Goal: Navigation & Orientation: Find specific page/section

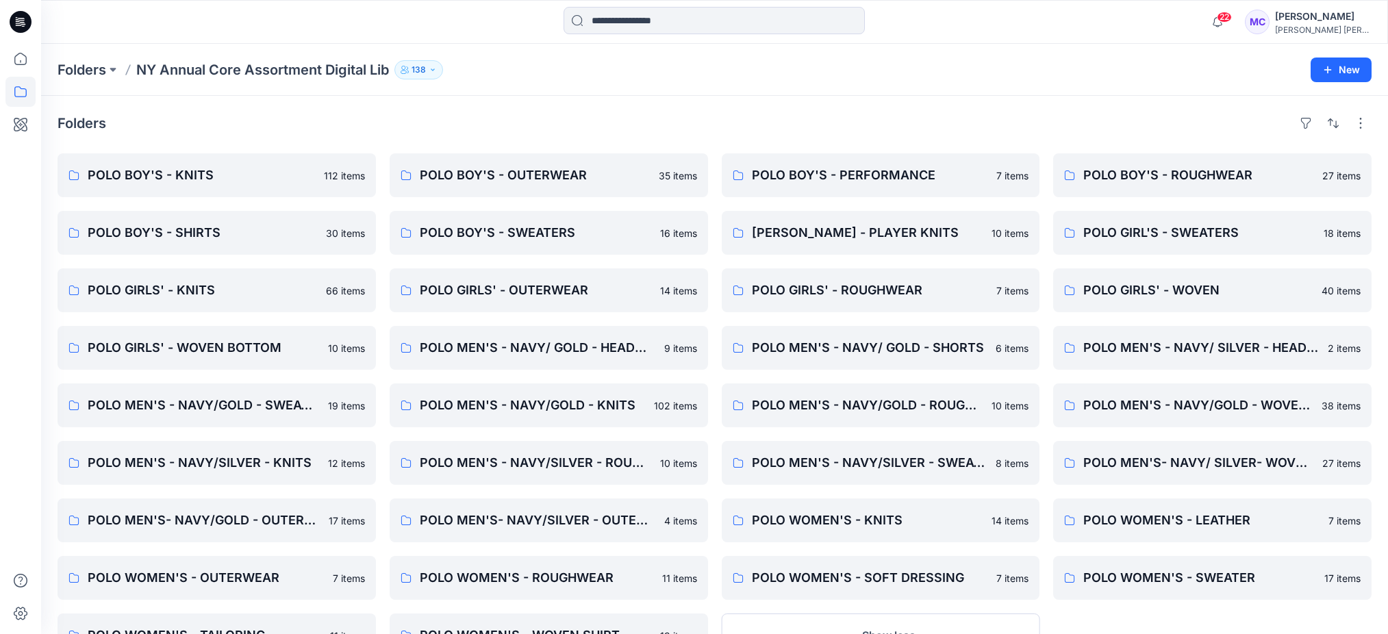
scroll to position [61, 0]
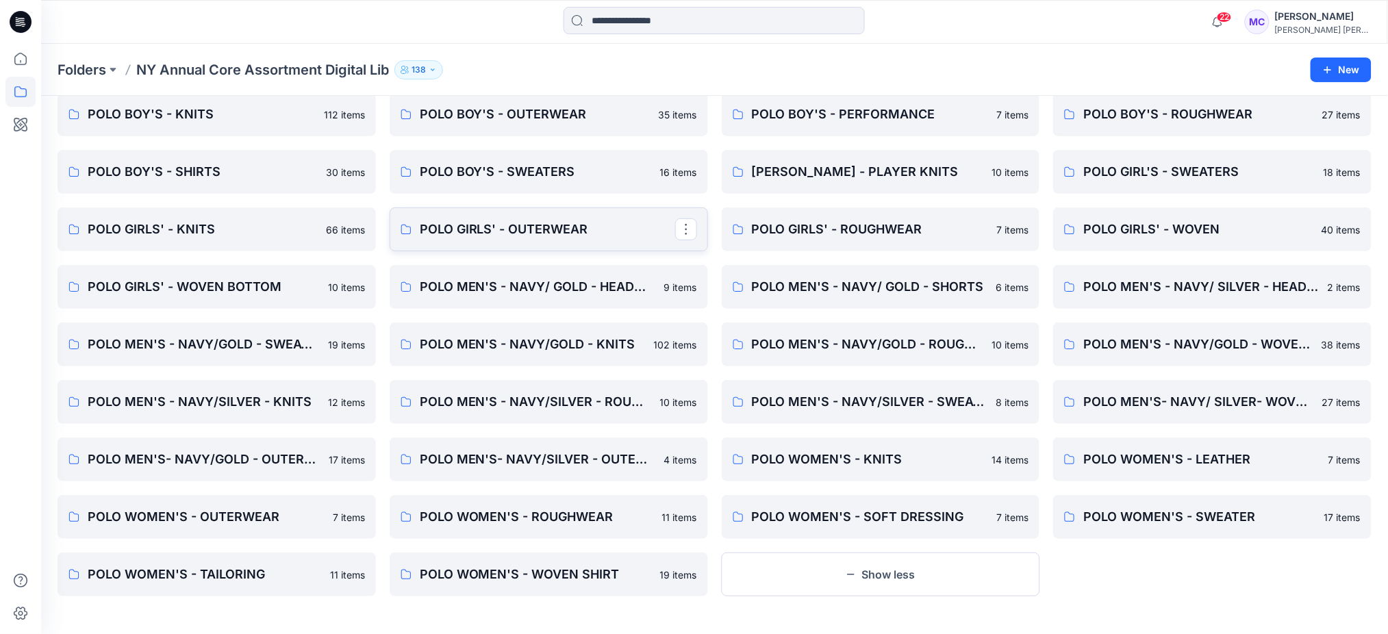
click at [509, 240] on link "POLO GIRLS' - OUTERWEAR" at bounding box center [549, 229] width 318 height 44
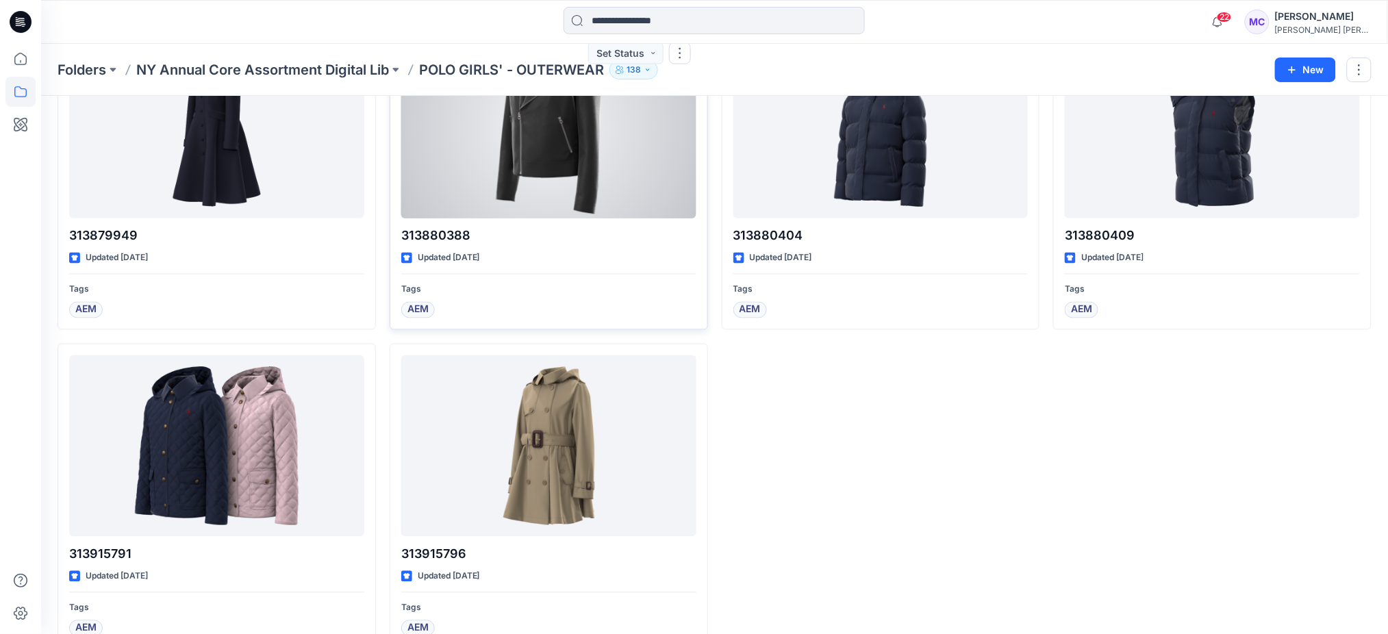
scroll to position [795, 0]
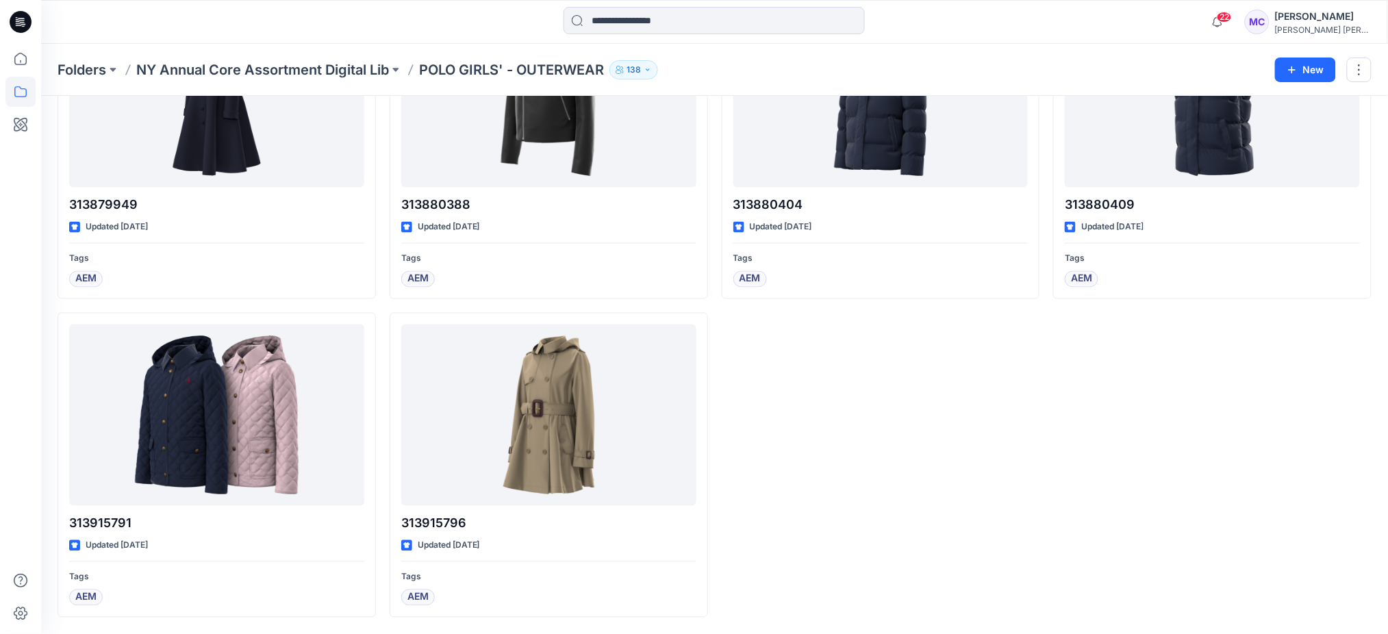
click at [324, 65] on p "NY Annual Core Assortment Digital Lib" at bounding box center [262, 69] width 253 height 19
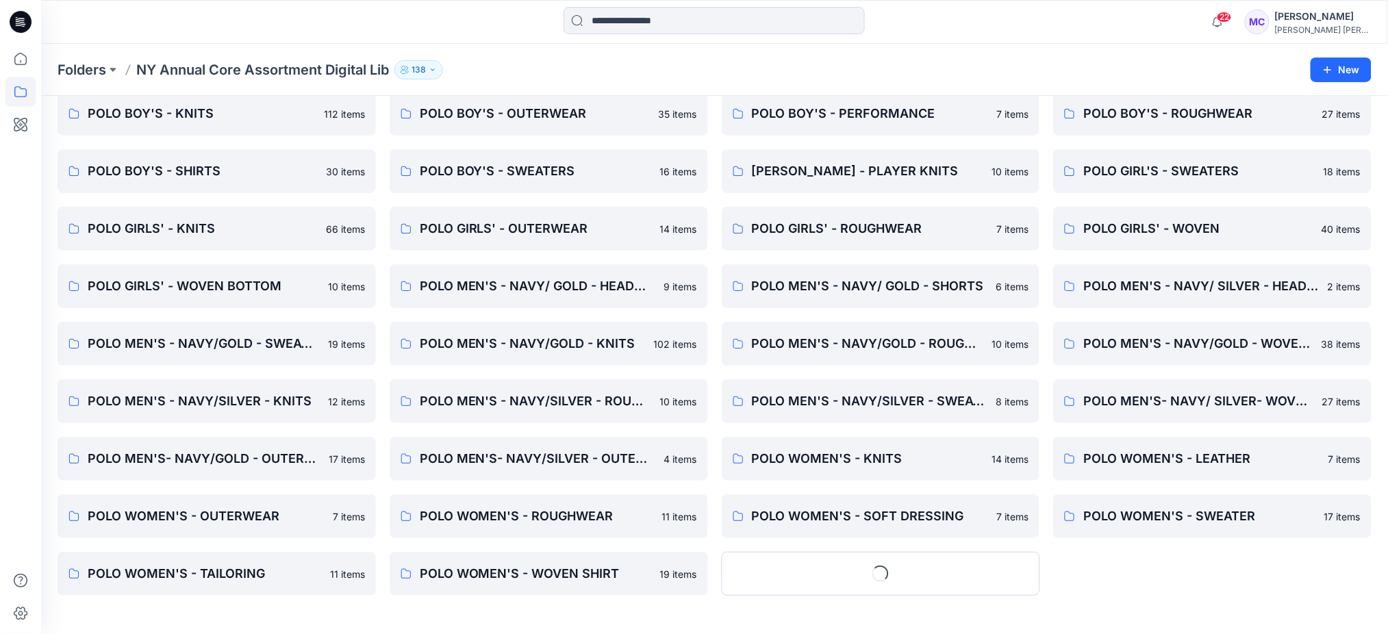
scroll to position [61, 0]
click at [910, 233] on p "POLO GIRLS' - ROUGHWEAR" at bounding box center [879, 229] width 255 height 19
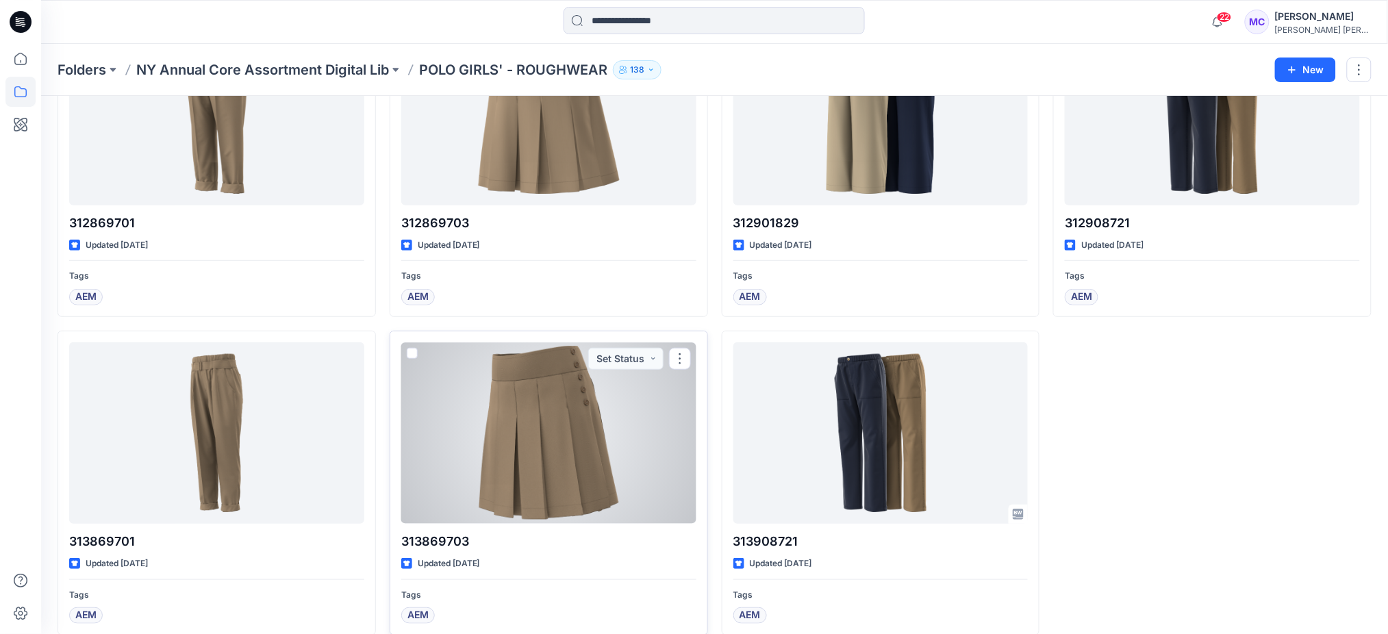
scroll to position [158, 0]
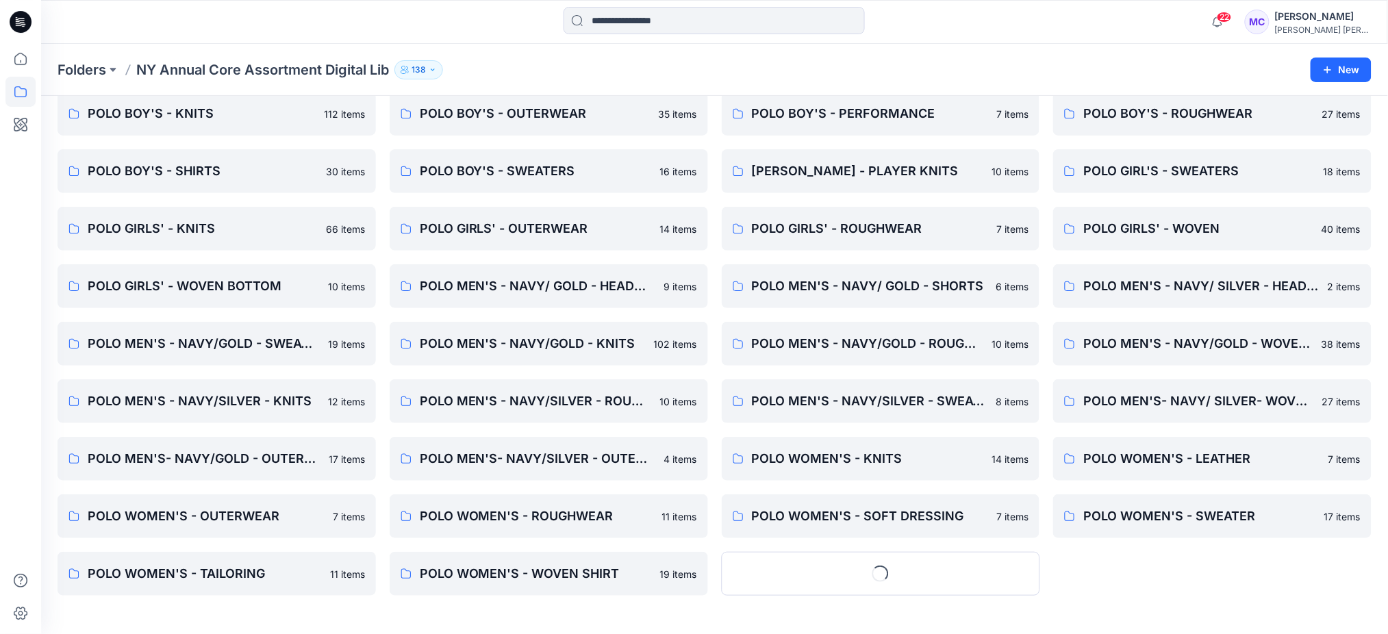
scroll to position [61, 0]
click at [1124, 235] on p "POLO GIRLS' - WOVEN" at bounding box center [1210, 229] width 255 height 19
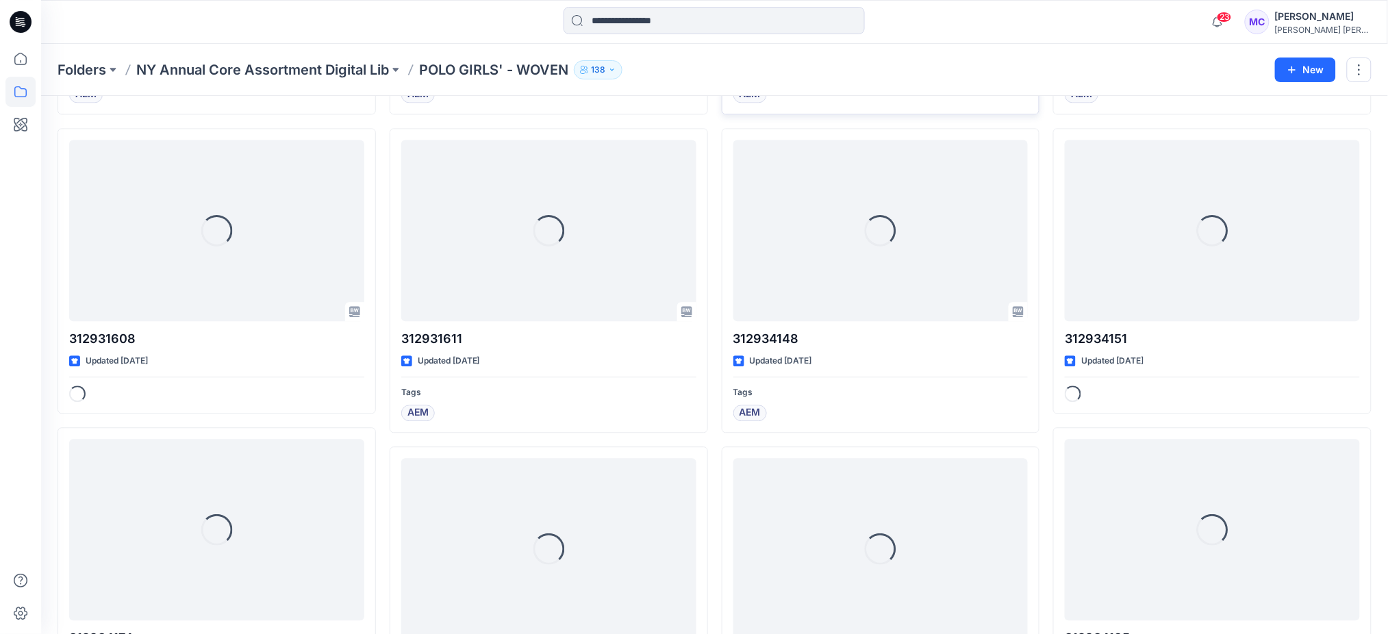
scroll to position [982, 0]
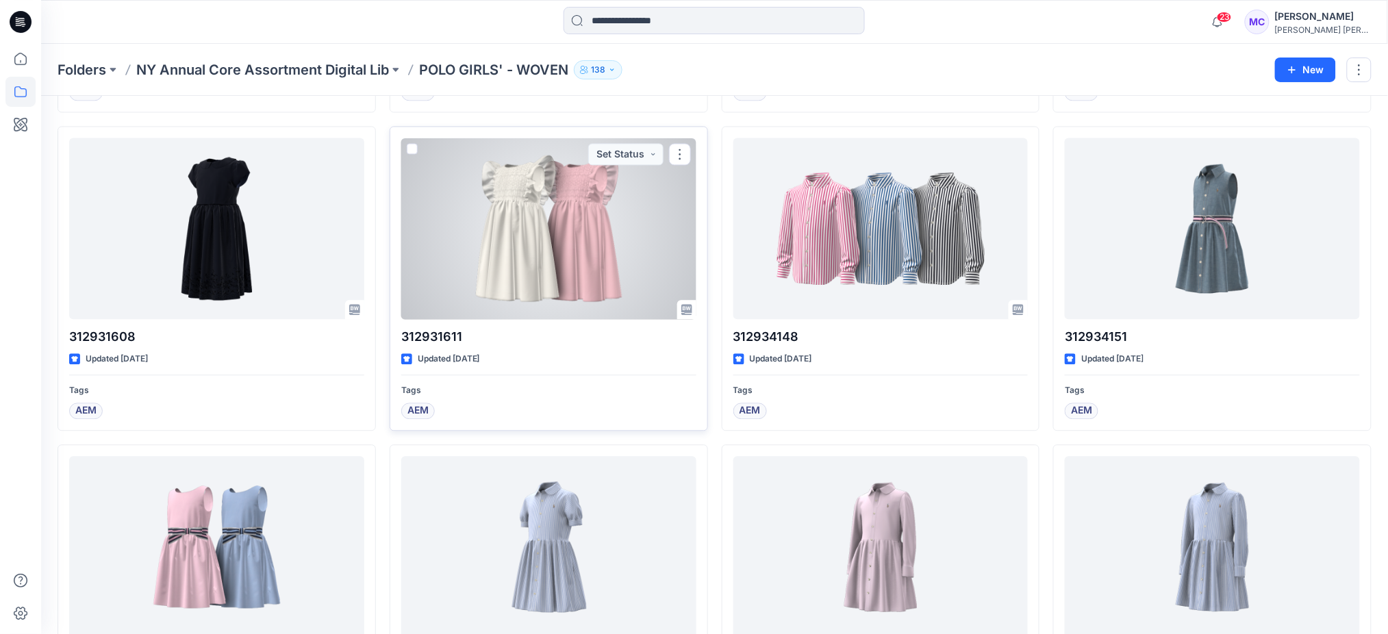
click at [626, 230] on div at bounding box center [548, 228] width 295 height 181
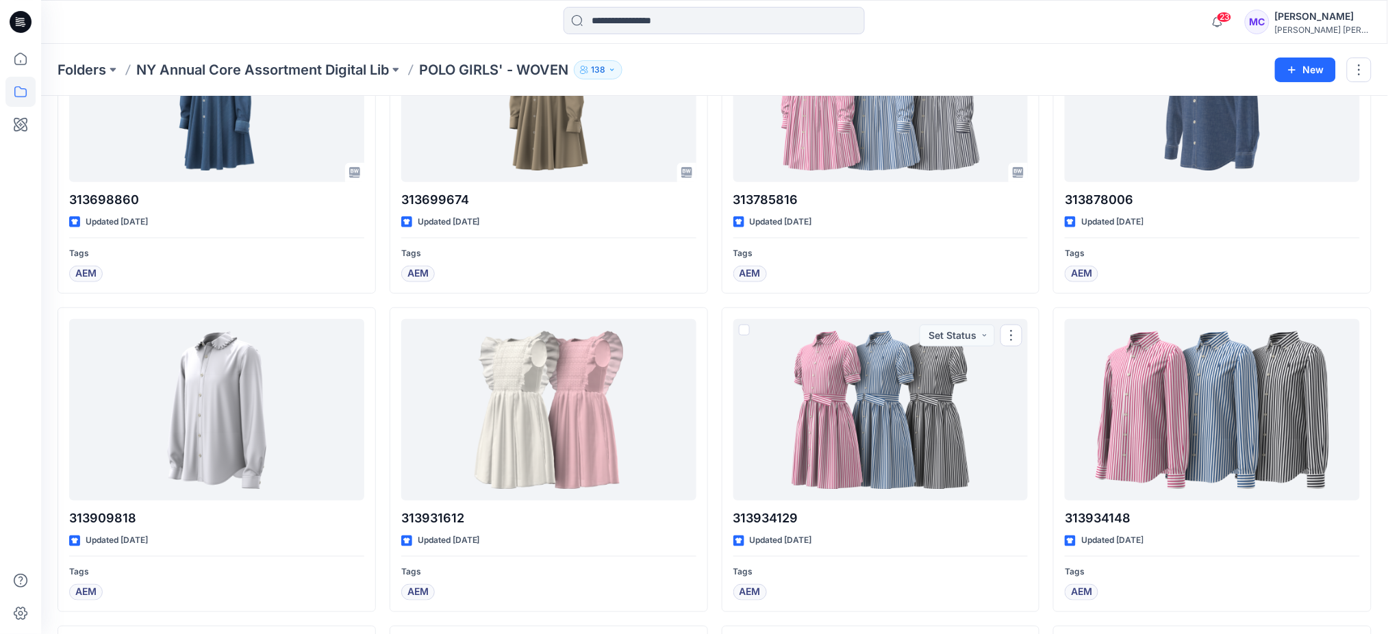
scroll to position [1885, 0]
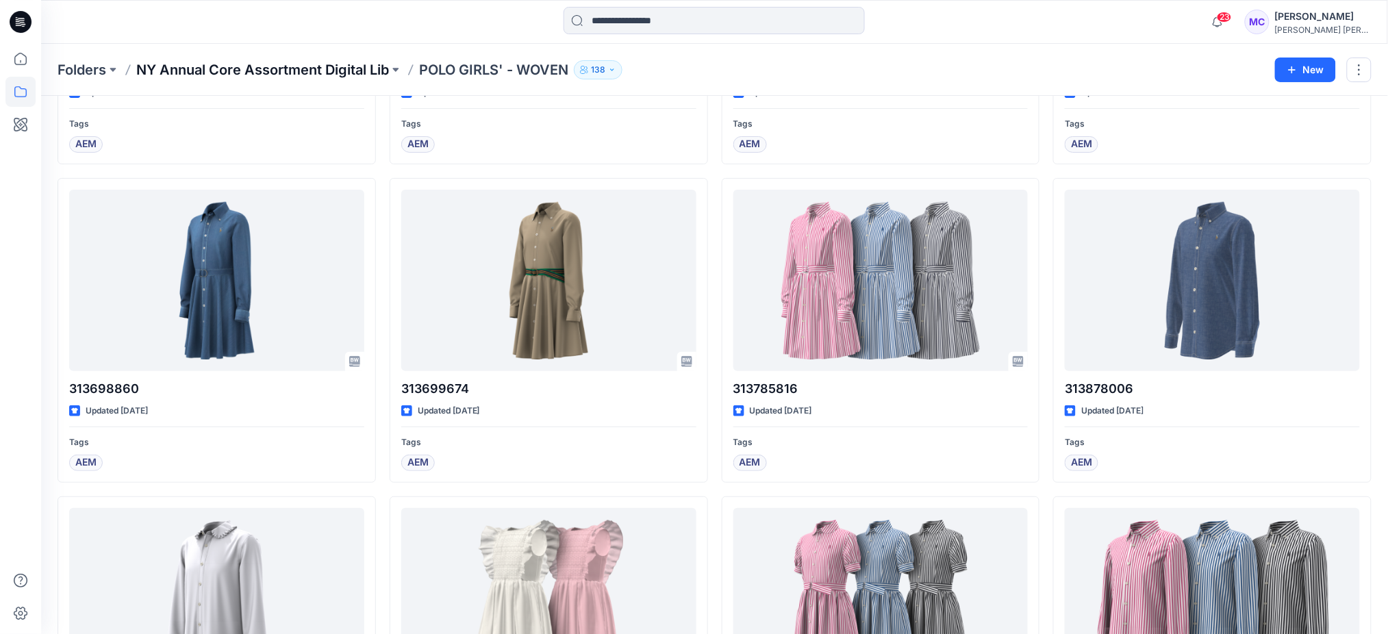
click at [386, 67] on p "NY Annual Core Assortment Digital Lib" at bounding box center [262, 69] width 253 height 19
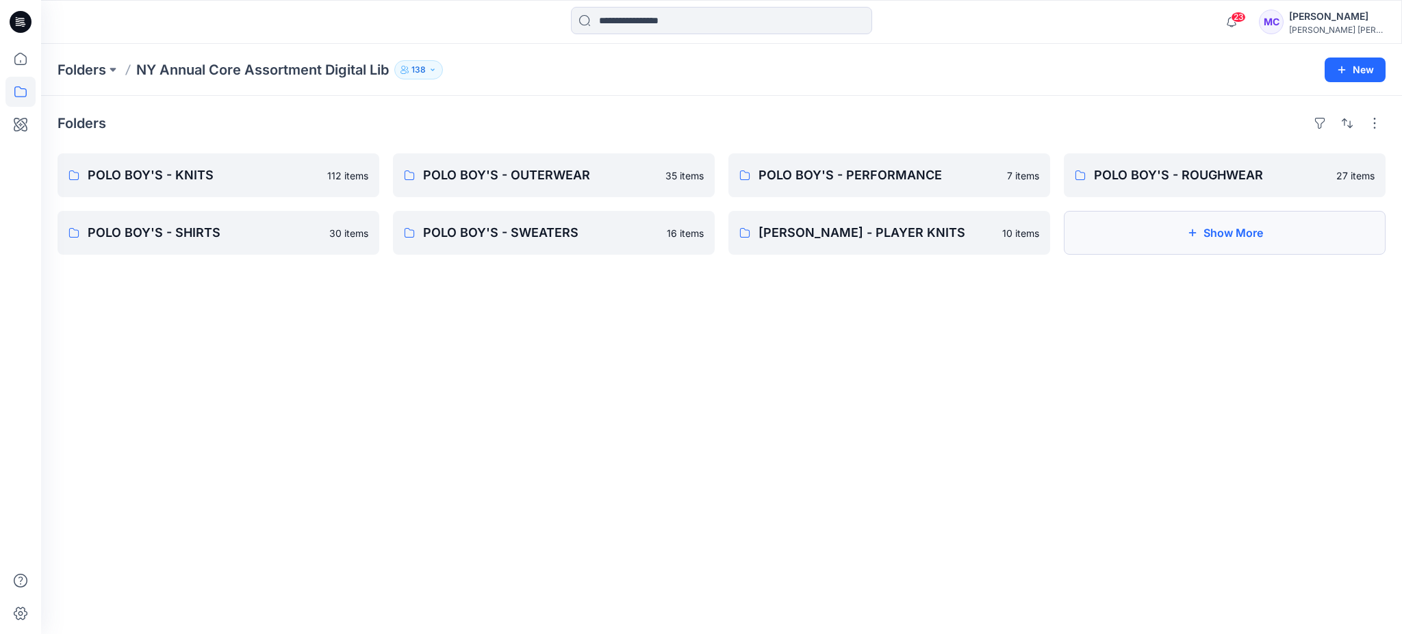
click at [1168, 246] on button "Show More" at bounding box center [1225, 233] width 322 height 44
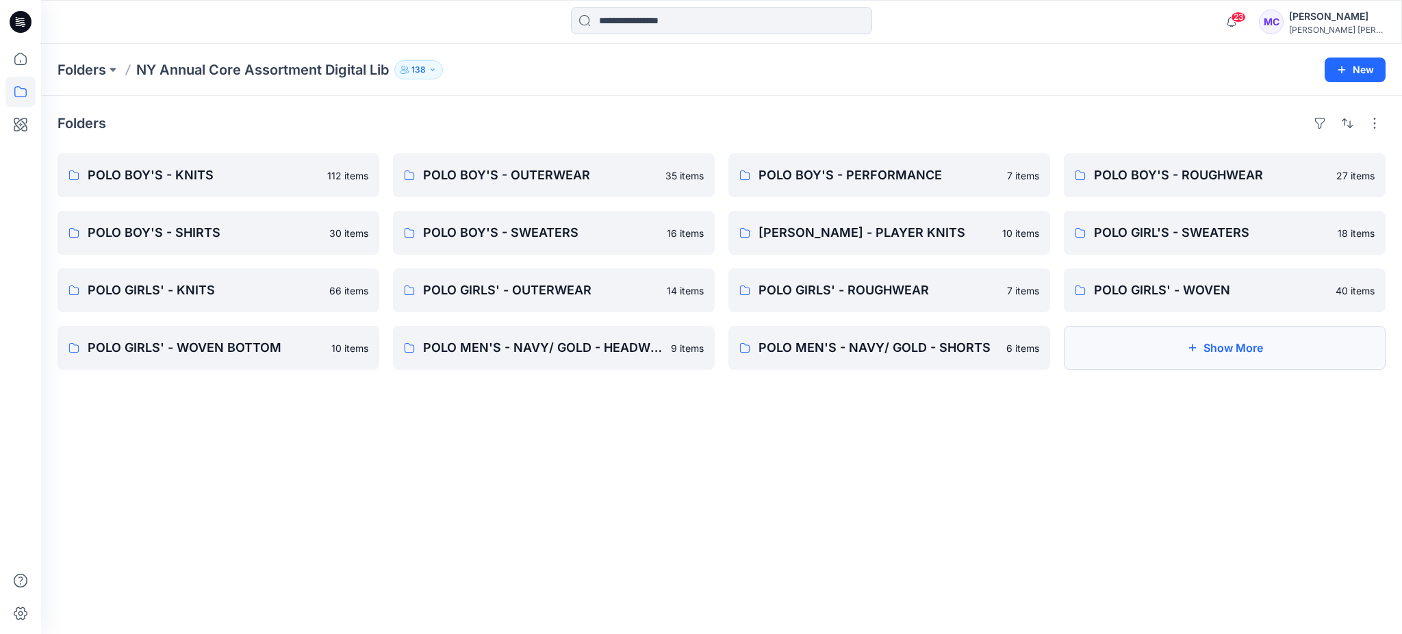
click at [1184, 344] on button "Show More" at bounding box center [1225, 348] width 322 height 44
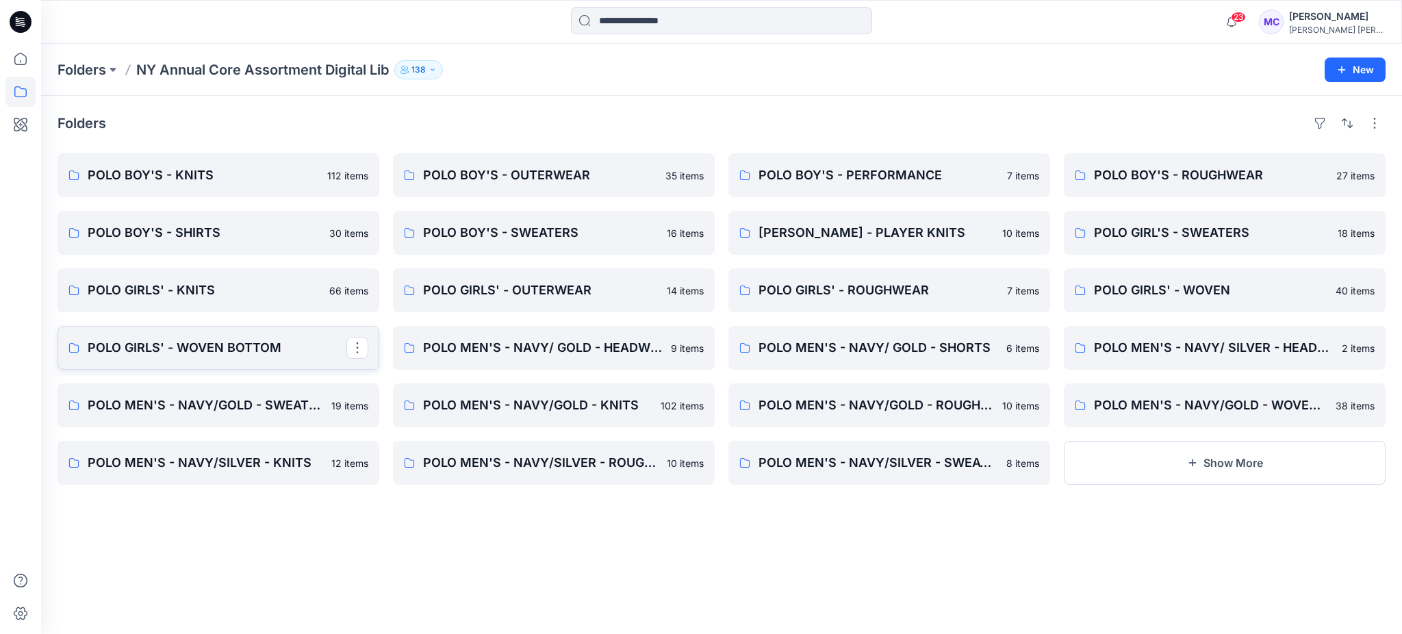
click at [235, 359] on link "POLO GIRLS' - WOVEN BOTTOM" at bounding box center [219, 348] width 322 height 44
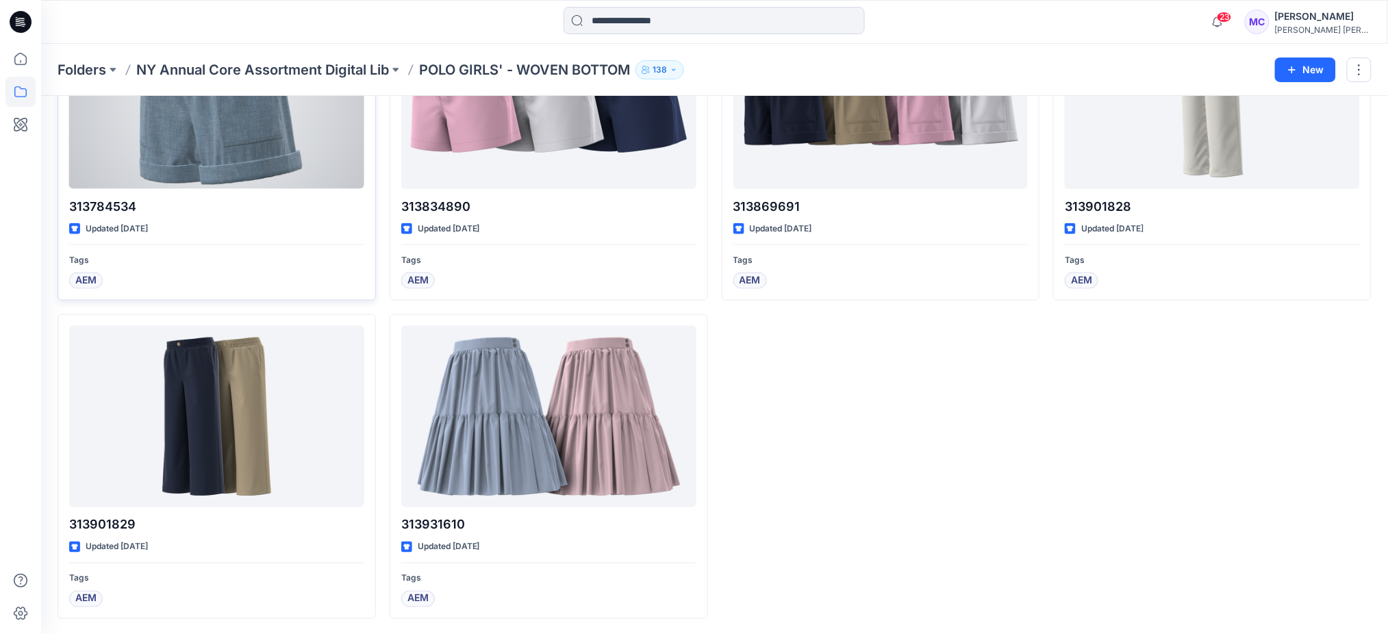
scroll to position [476, 0]
